Goal: Task Accomplishment & Management: Manage account settings

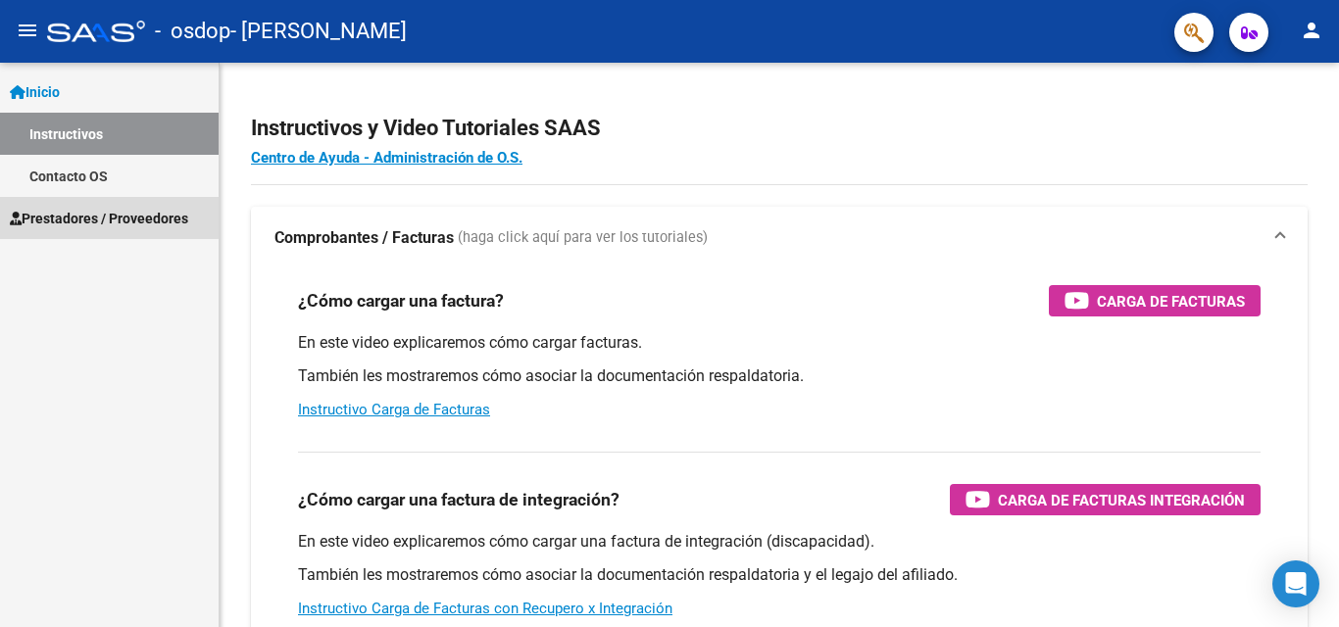
click at [109, 213] on span "Prestadores / Proveedores" at bounding box center [99, 219] width 178 height 22
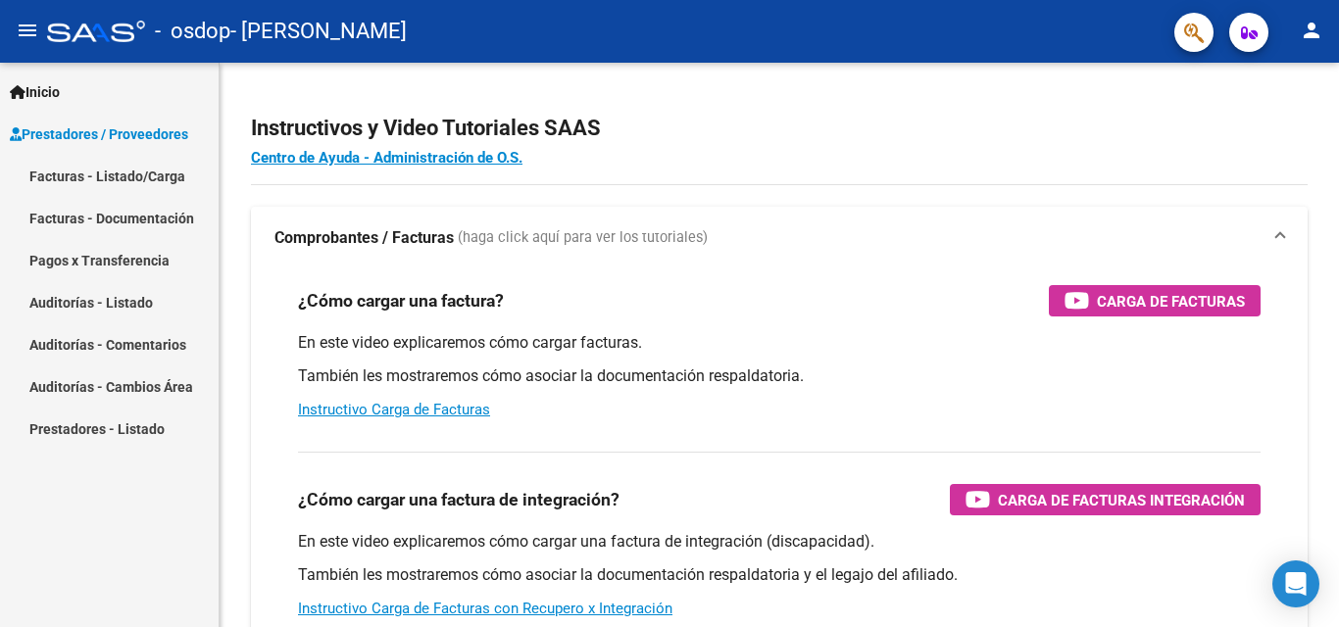
click at [96, 253] on link "Pagos x Transferencia" at bounding box center [109, 260] width 219 height 42
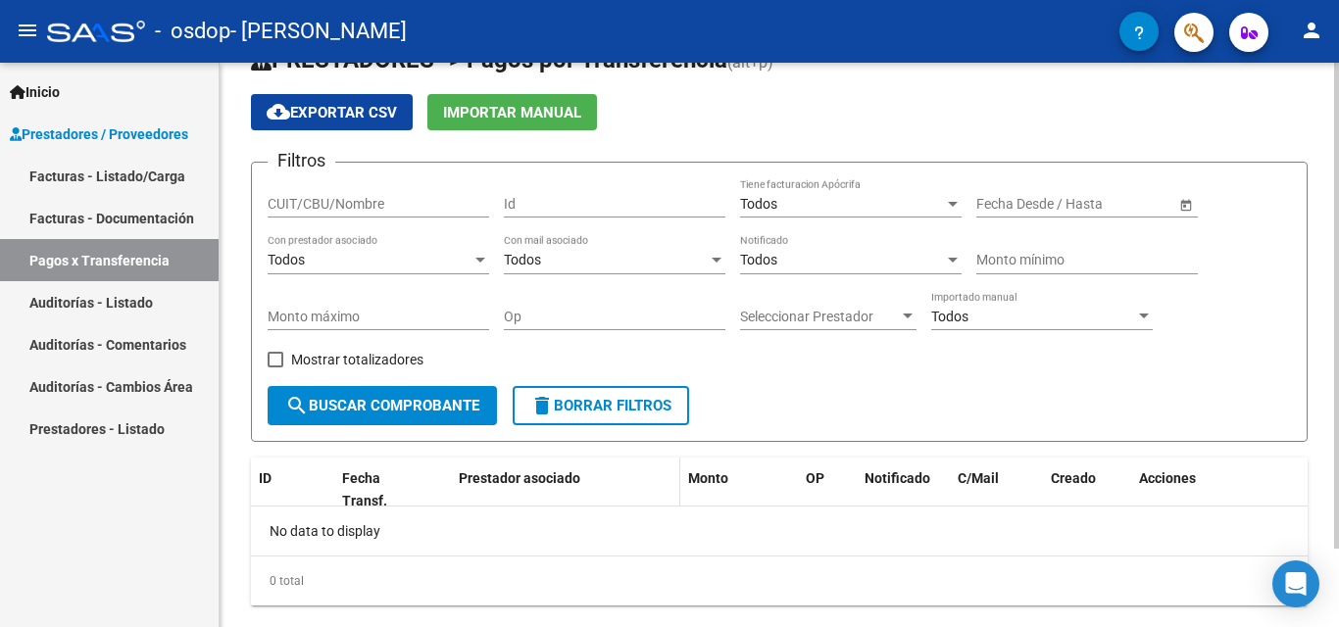
scroll to position [91, 0]
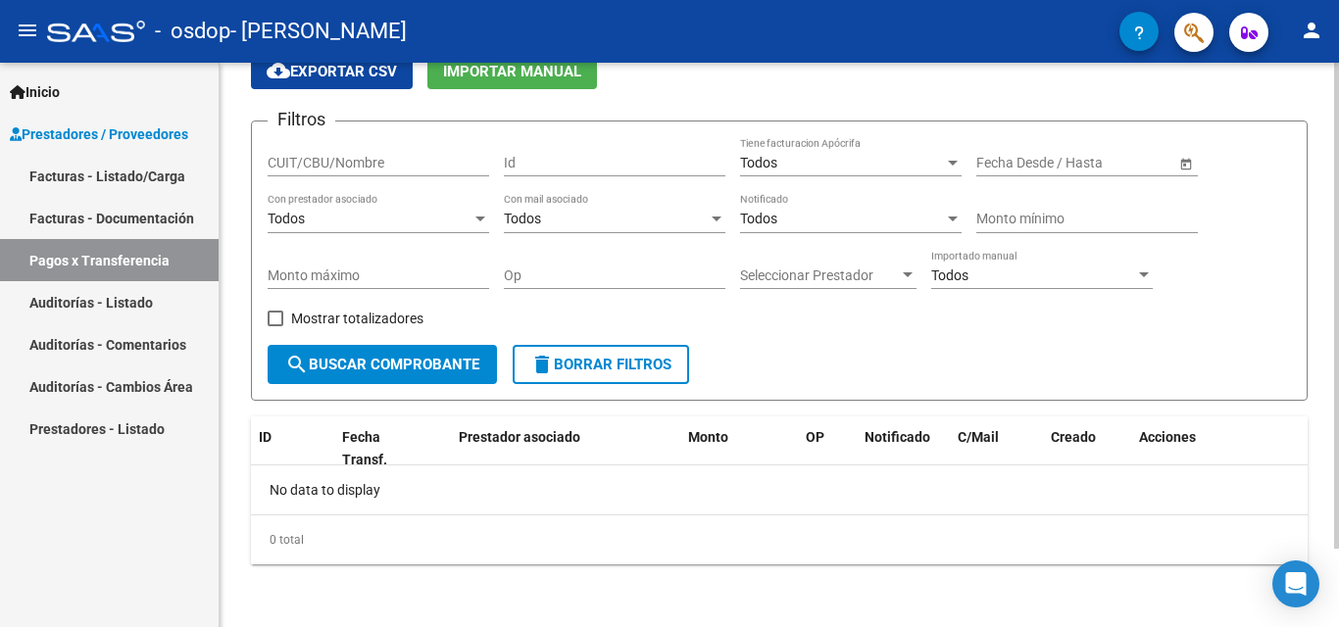
click at [412, 357] on span "search Buscar Comprobante" at bounding box center [382, 365] width 194 height 18
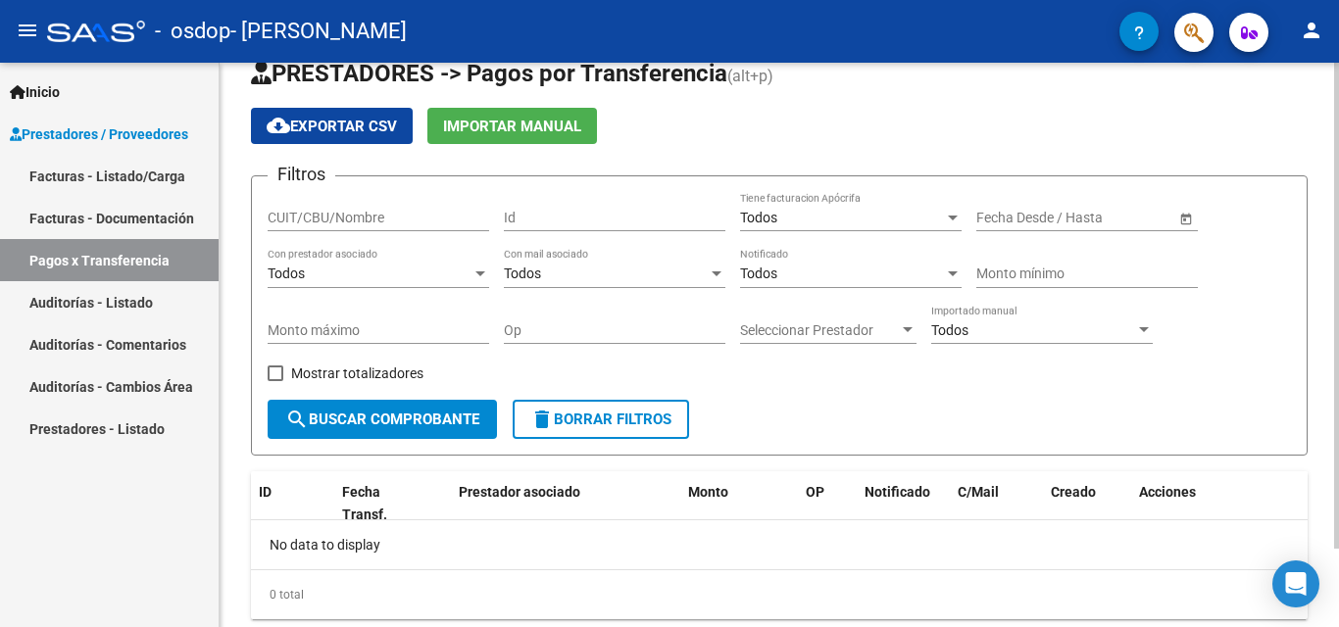
scroll to position [0, 0]
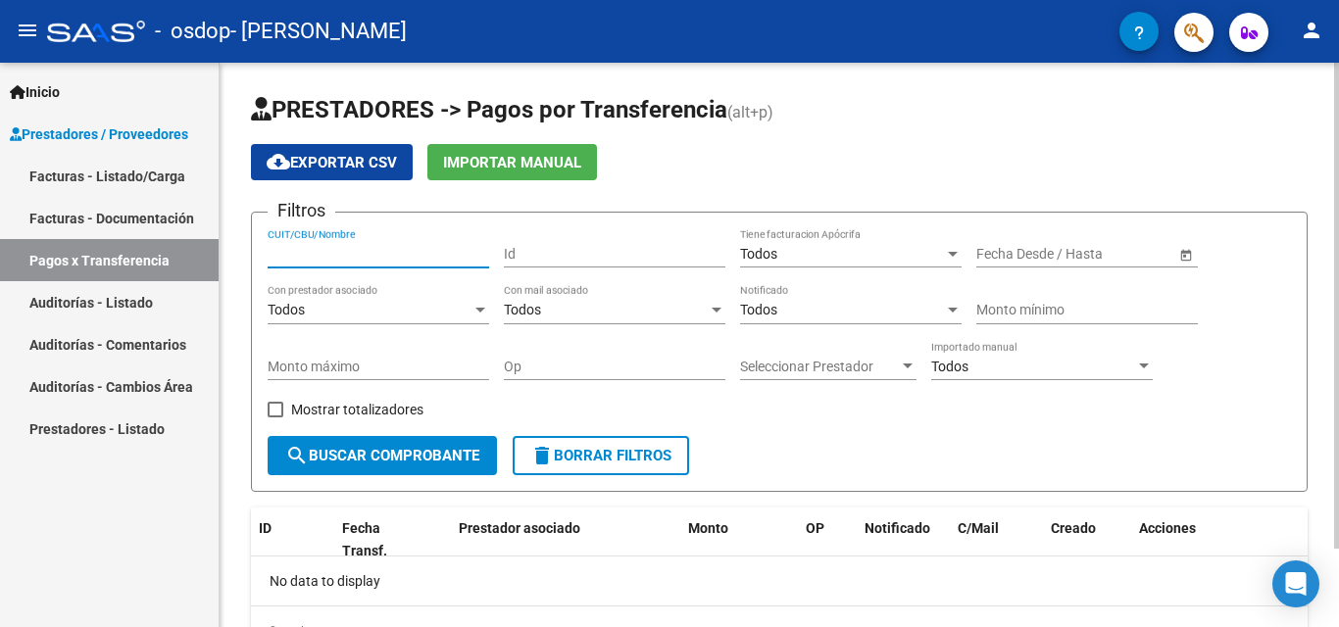
click at [403, 248] on input "CUIT/CBU/Nombre" at bounding box center [379, 254] width 222 height 17
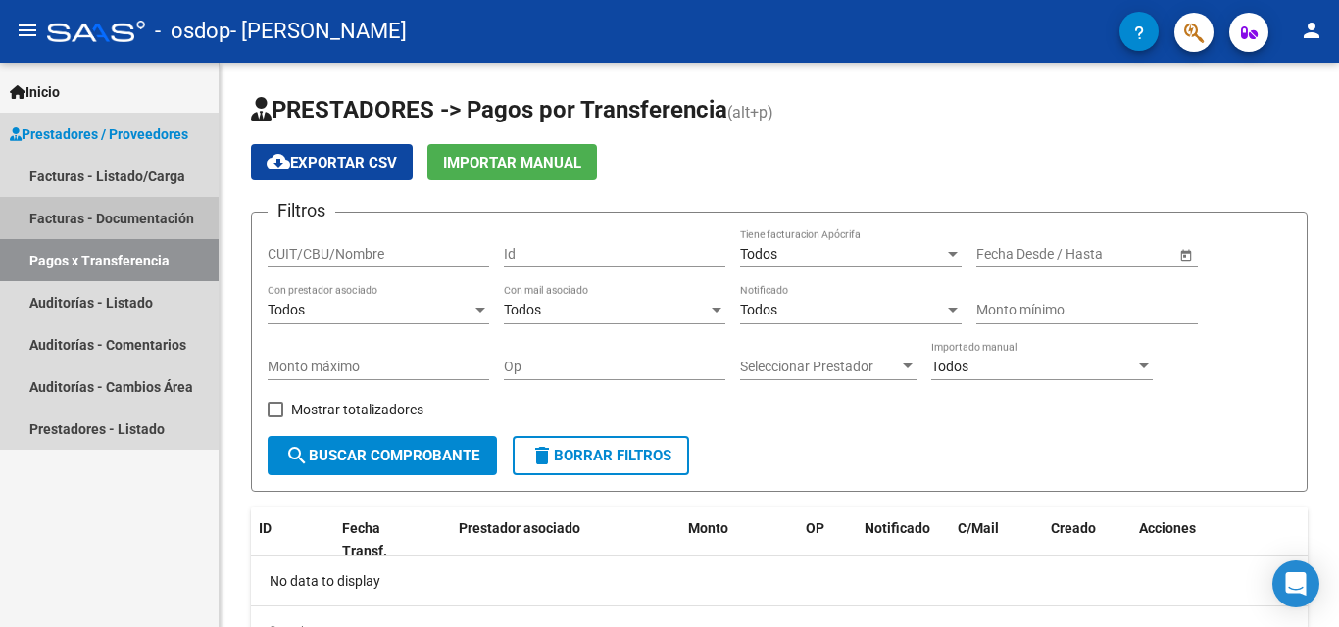
click at [69, 210] on link "Facturas - Documentación" at bounding box center [109, 218] width 219 height 42
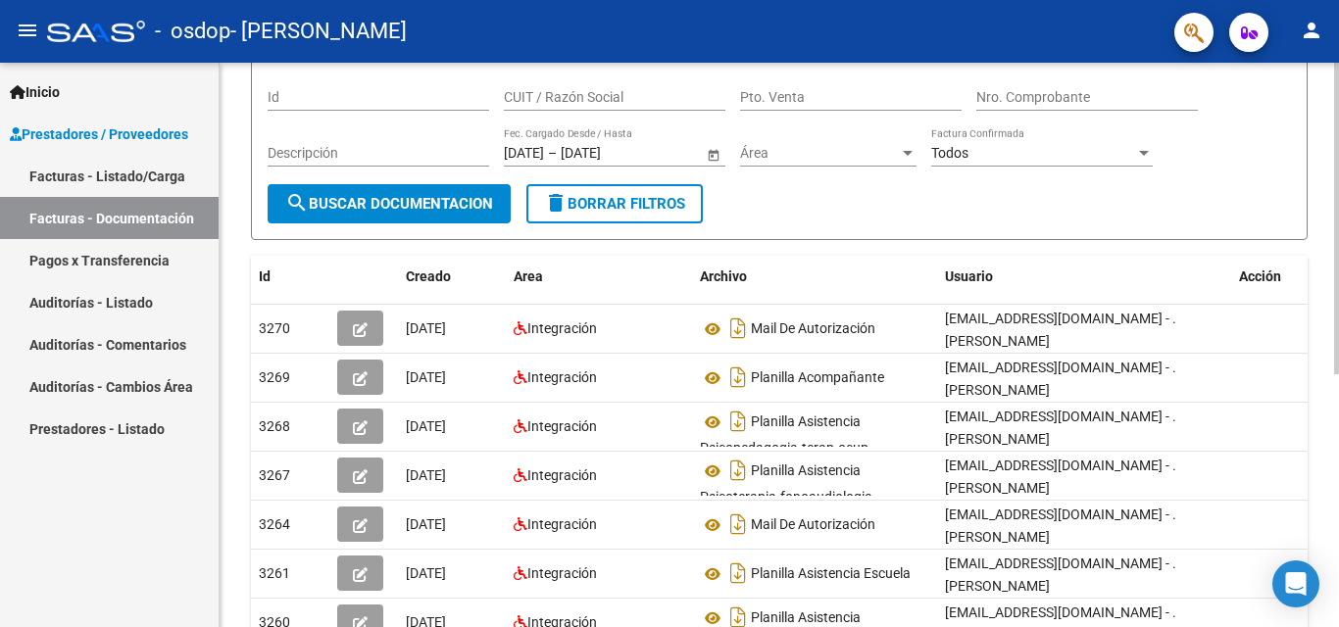
scroll to position [66, 0]
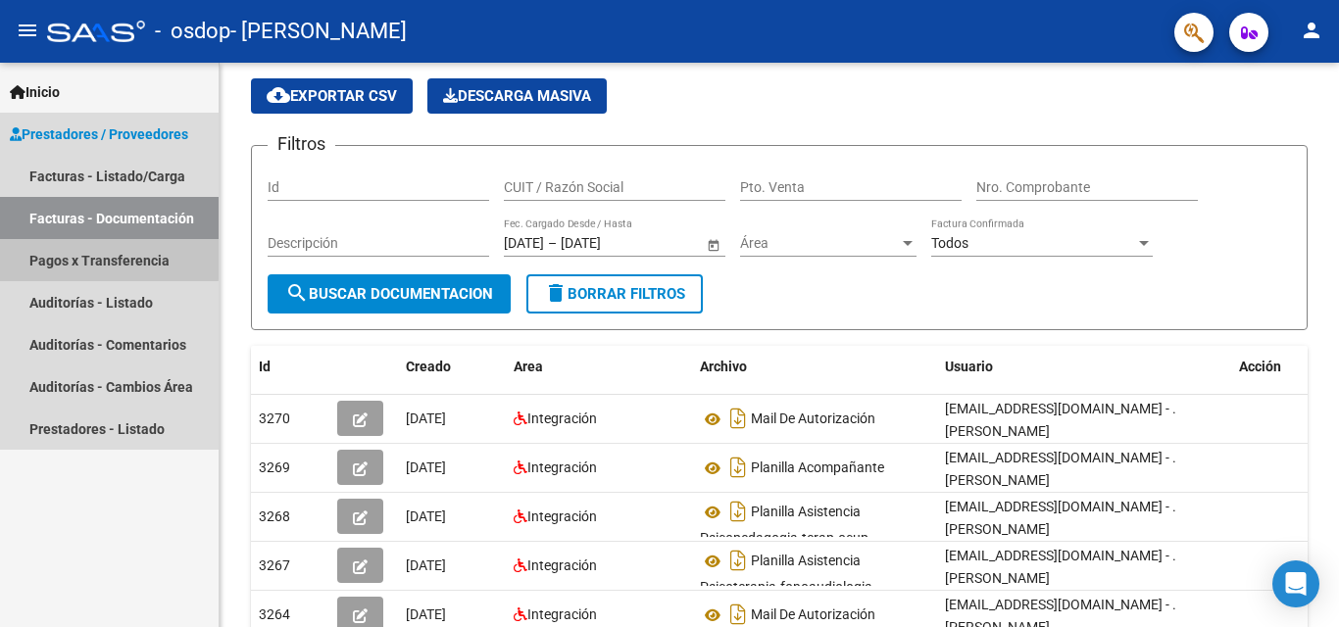
click at [85, 257] on link "Pagos x Transferencia" at bounding box center [109, 260] width 219 height 42
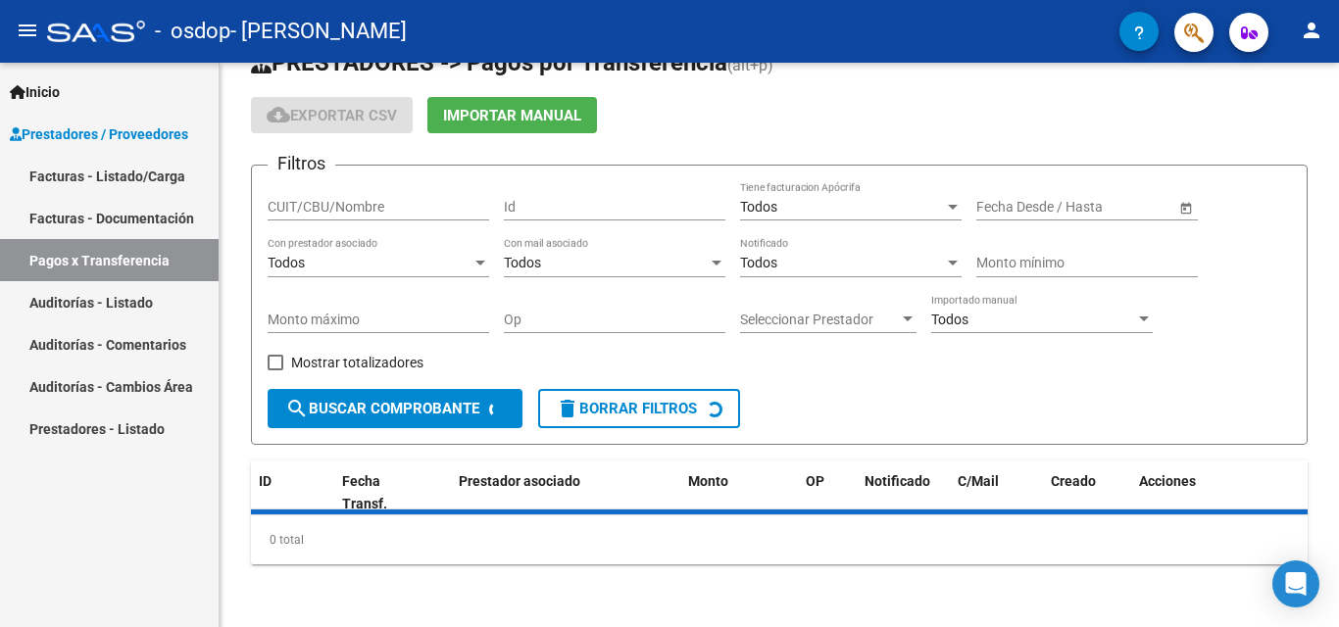
scroll to position [66, 0]
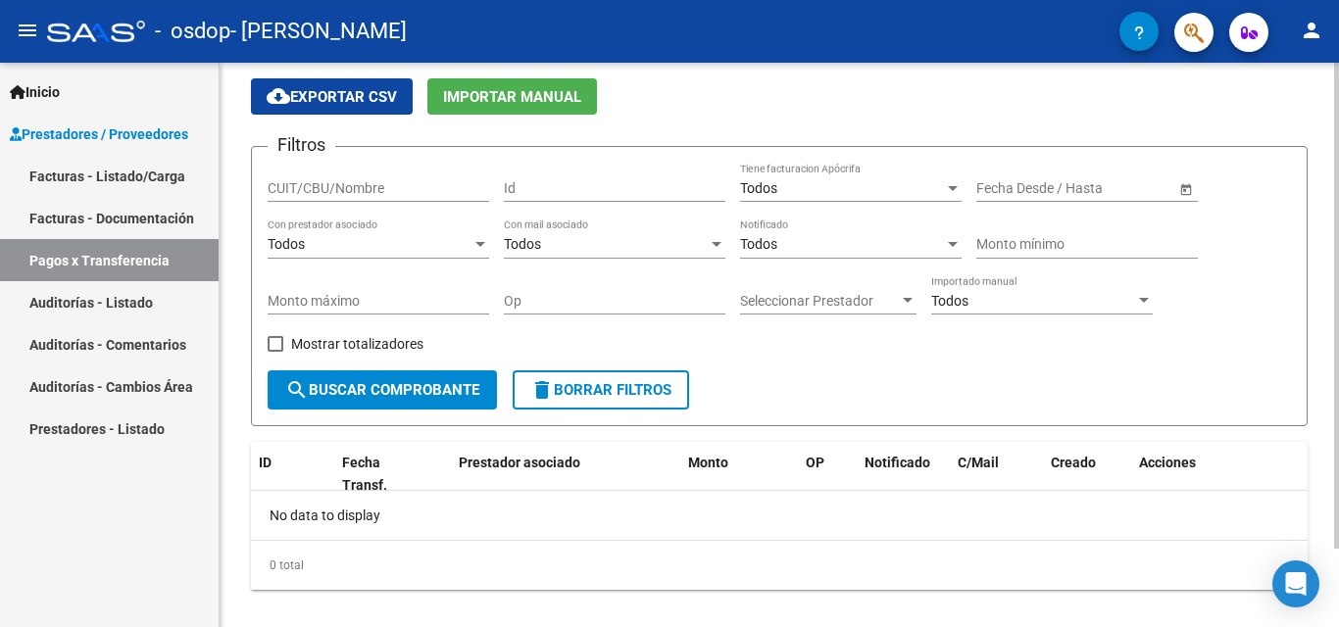
click at [480, 242] on div at bounding box center [481, 244] width 10 height 5
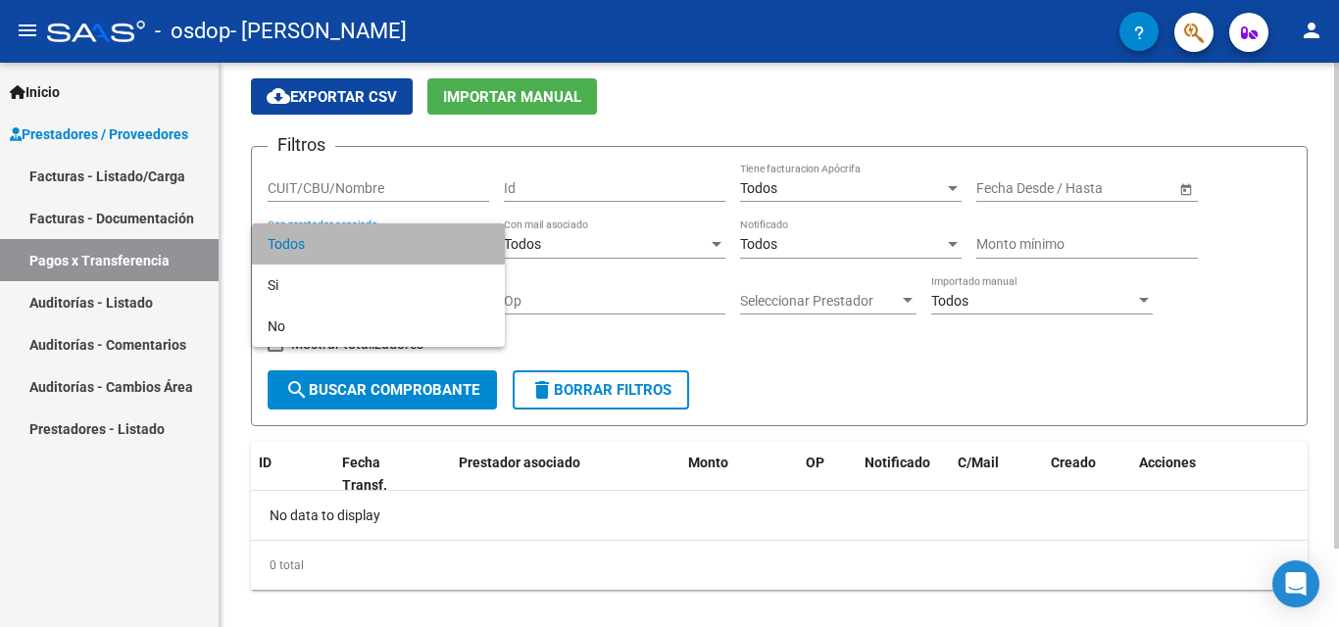
click at [480, 242] on span "Todos" at bounding box center [379, 244] width 222 height 41
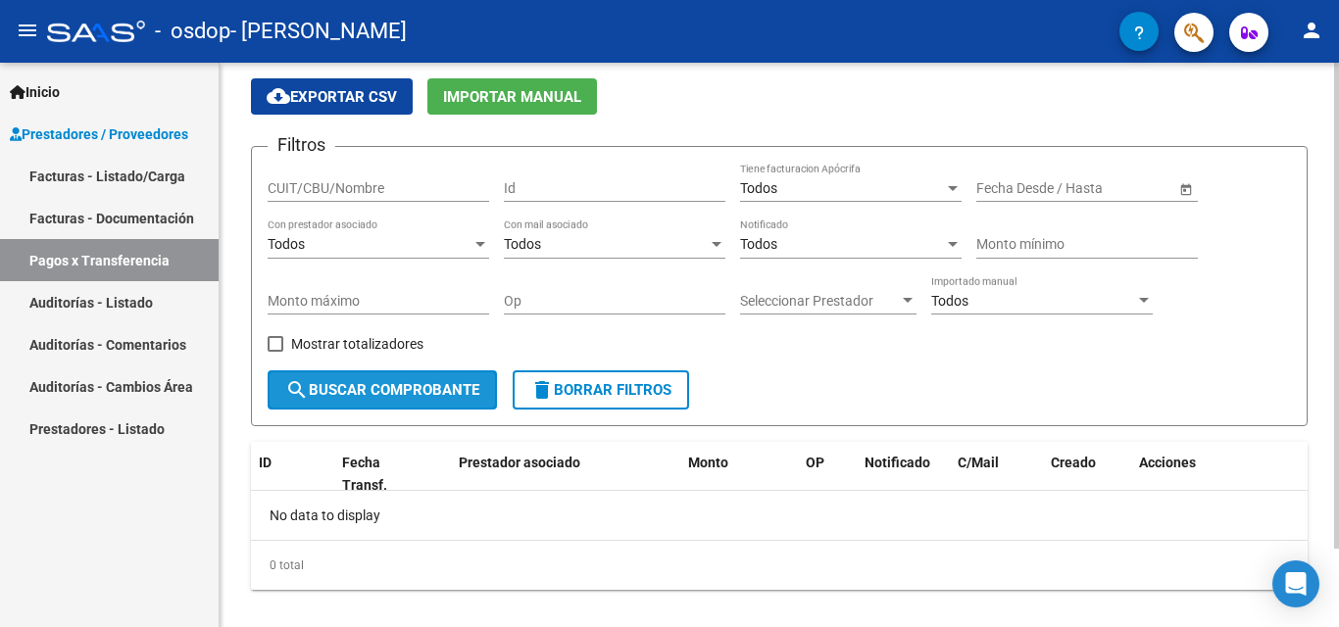
click at [378, 385] on span "search Buscar Comprobante" at bounding box center [382, 390] width 194 height 18
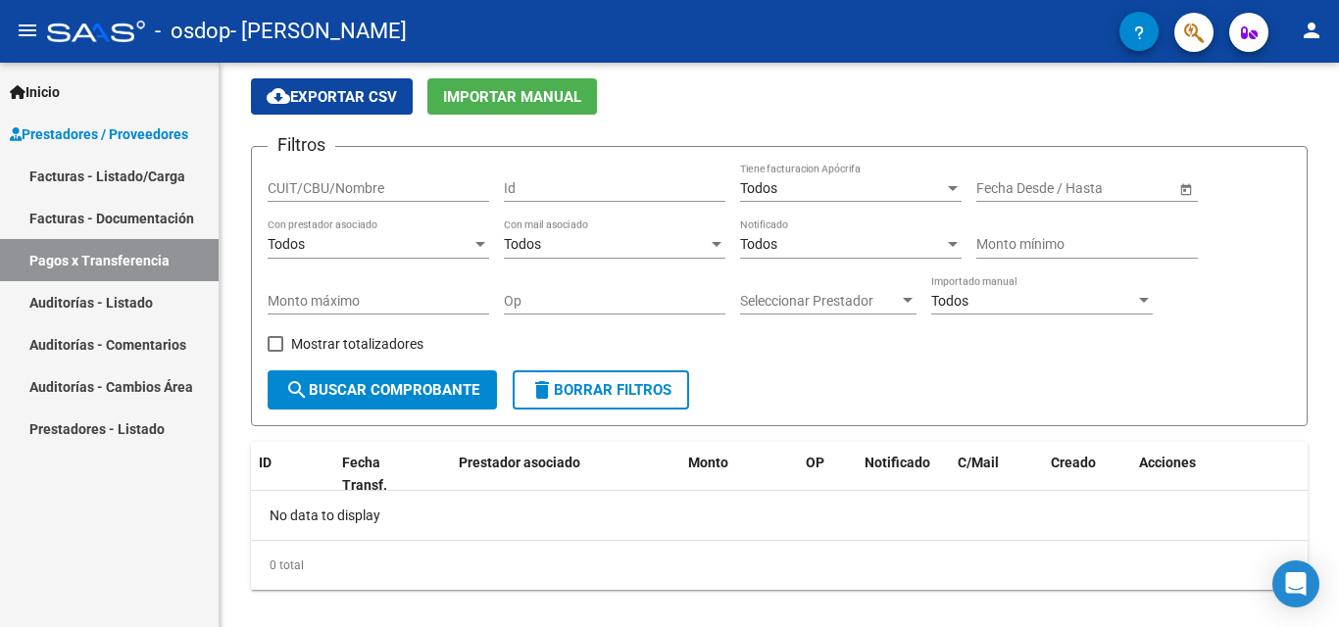
click at [1311, 29] on mat-icon "person" at bounding box center [1312, 31] width 24 height 24
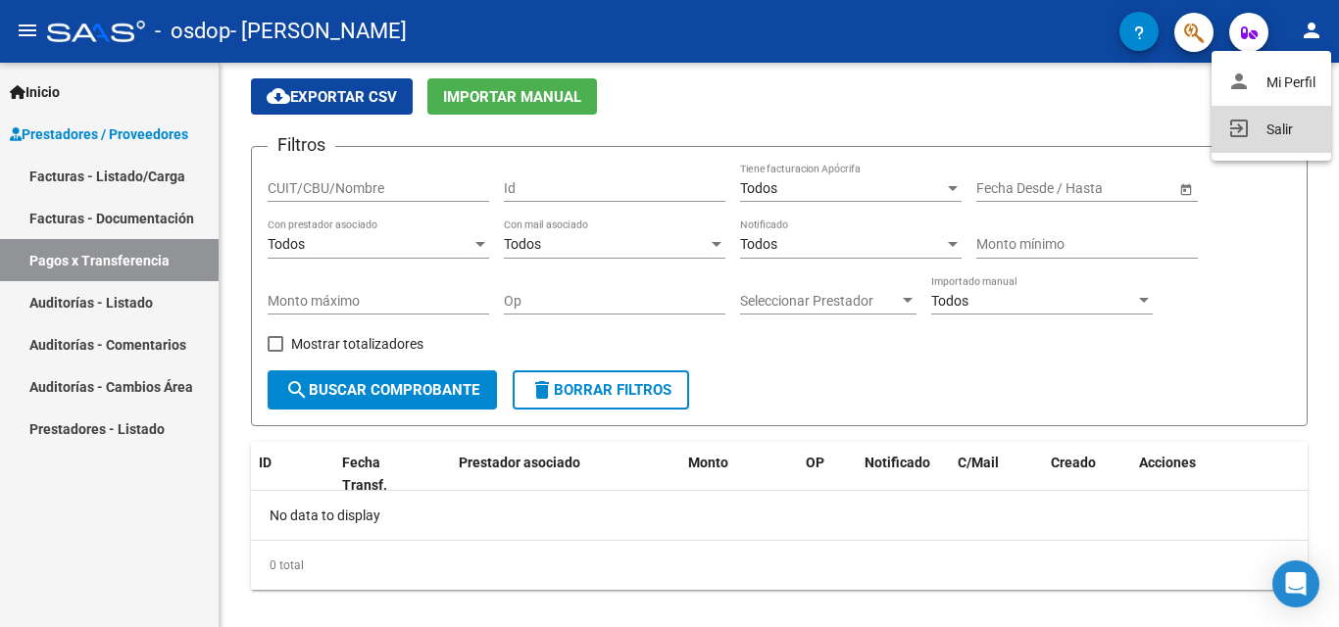
click at [1281, 124] on button "exit_to_app Salir" at bounding box center [1272, 129] width 120 height 47
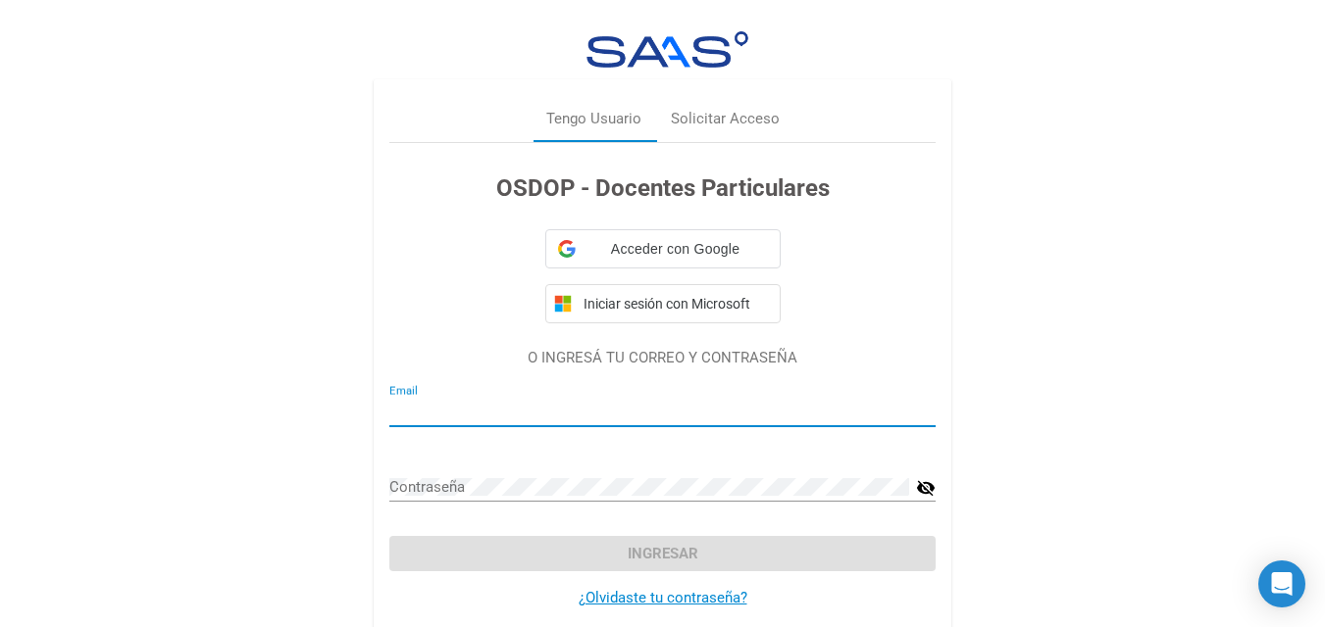
type input "[PERSON_NAME][EMAIL_ADDRESS][DOMAIN_NAME]"
